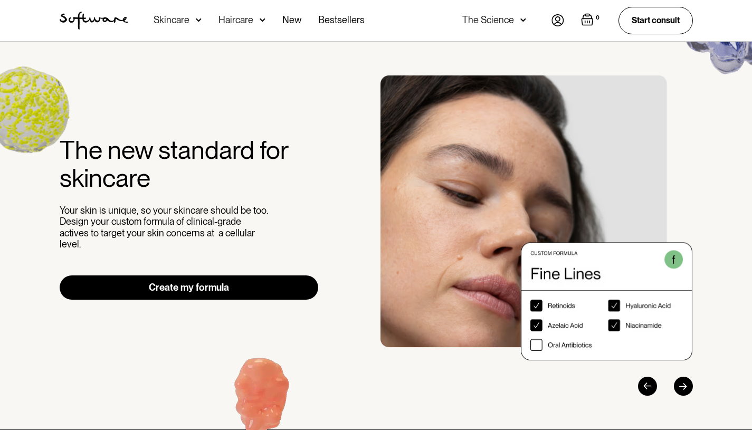
scroll to position [53, 0]
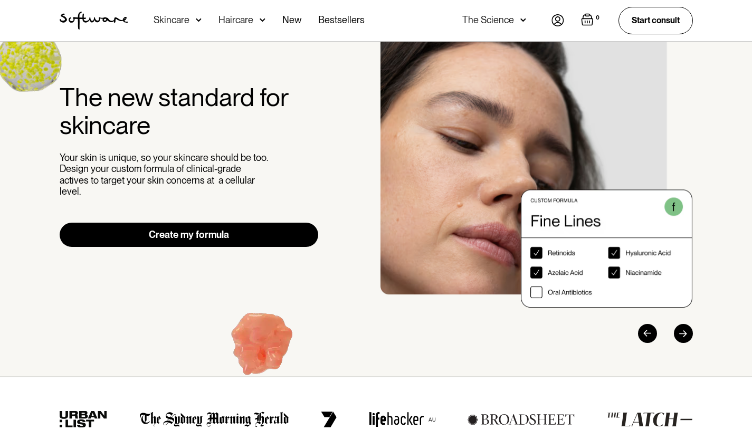
click at [175, 229] on link "Create my formula" at bounding box center [189, 235] width 259 height 24
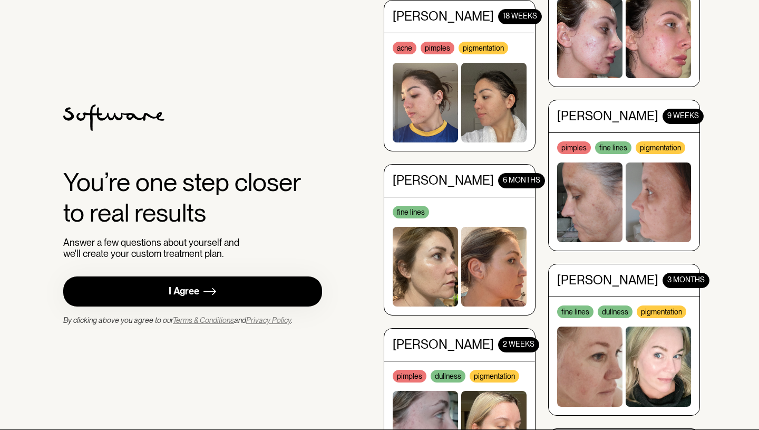
click at [187, 294] on div "I Agree" at bounding box center [184, 291] width 31 height 12
